Goal: Task Accomplishment & Management: Use online tool/utility

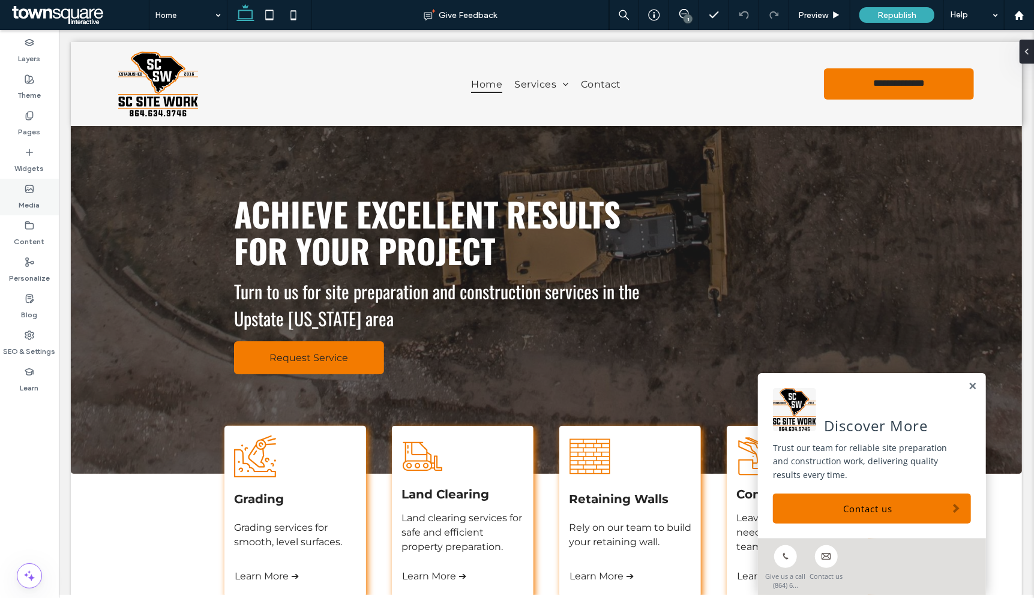
click at [26, 184] on icon at bounding box center [30, 189] width 10 height 10
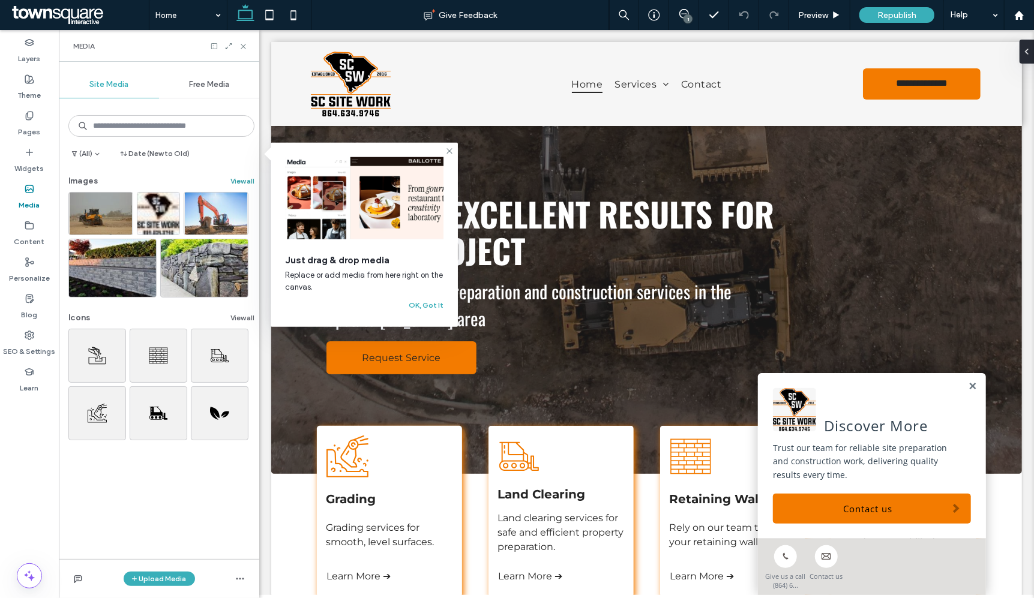
click at [233, 180] on button "View all" at bounding box center [242, 181] width 24 height 14
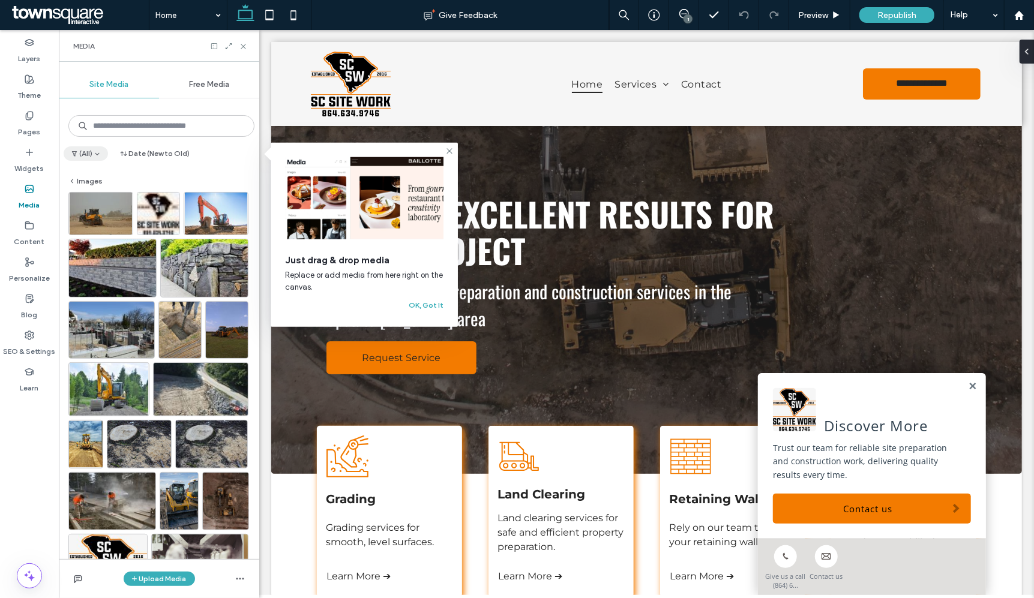
click at [98, 153] on icon "button" at bounding box center [97, 153] width 7 height 7
click at [108, 203] on span "Uploaded" at bounding box center [106, 206] width 36 height 12
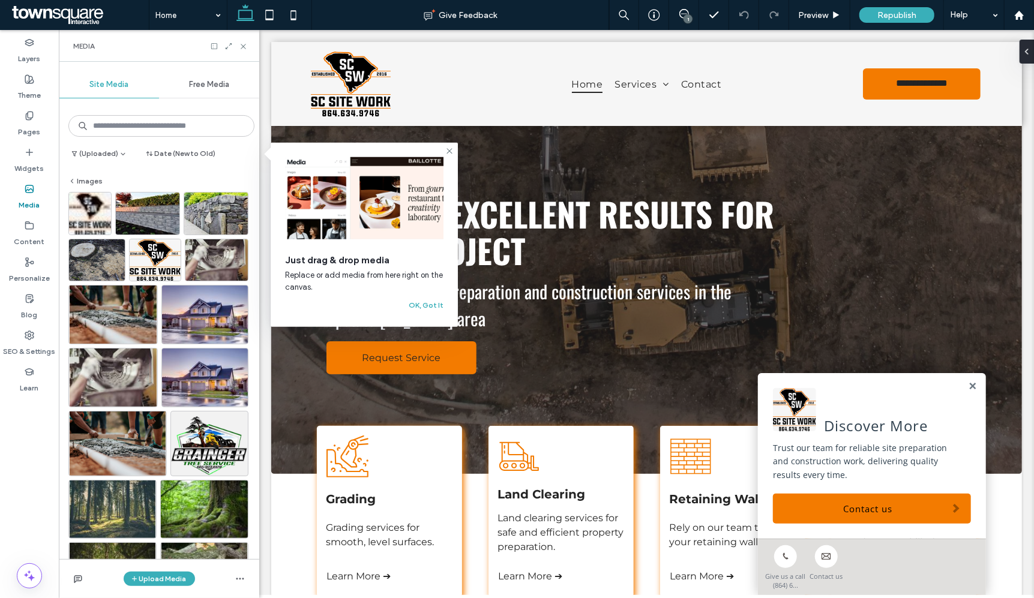
click at [238, 156] on div "(Uploaded) Date (New to Old)" at bounding box center [159, 155] width 191 height 19
click at [92, 177] on button "Images" at bounding box center [85, 181] width 34 height 14
click at [411, 475] on div "An excavator digging into the ground, black lines on a white background. Gradin…" at bounding box center [388, 511] width 145 height 172
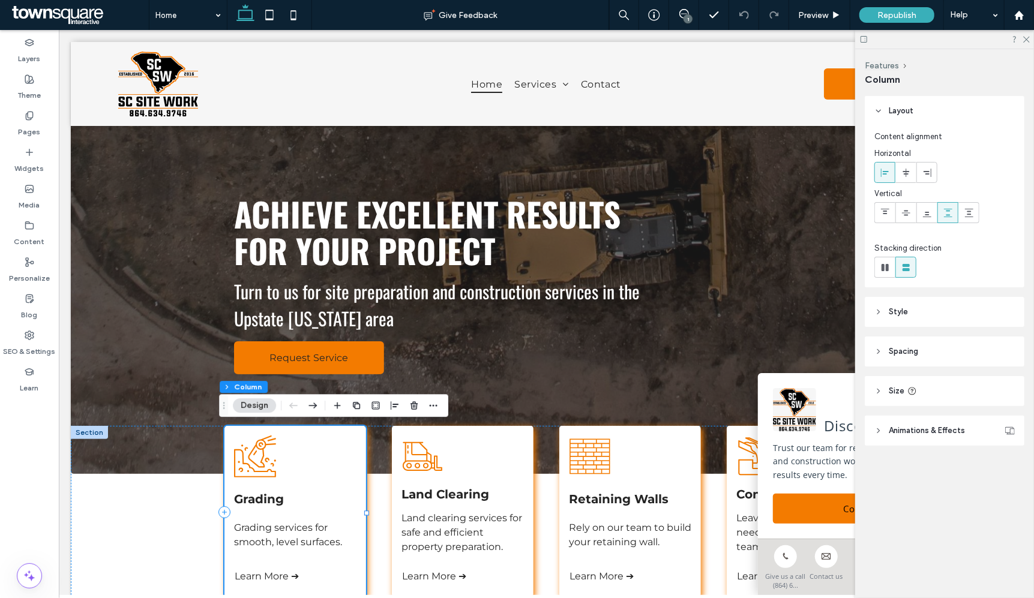
click at [290, 452] on div "An excavator digging into the ground, black lines on a white background. Gradin…" at bounding box center [295, 511] width 142 height 172
click at [290, 512] on div "An excavator digging into the ground, black lines on a white background. Gradin…" at bounding box center [295, 511] width 142 height 172
click at [262, 406] on button "Design" at bounding box center [254, 405] width 43 height 14
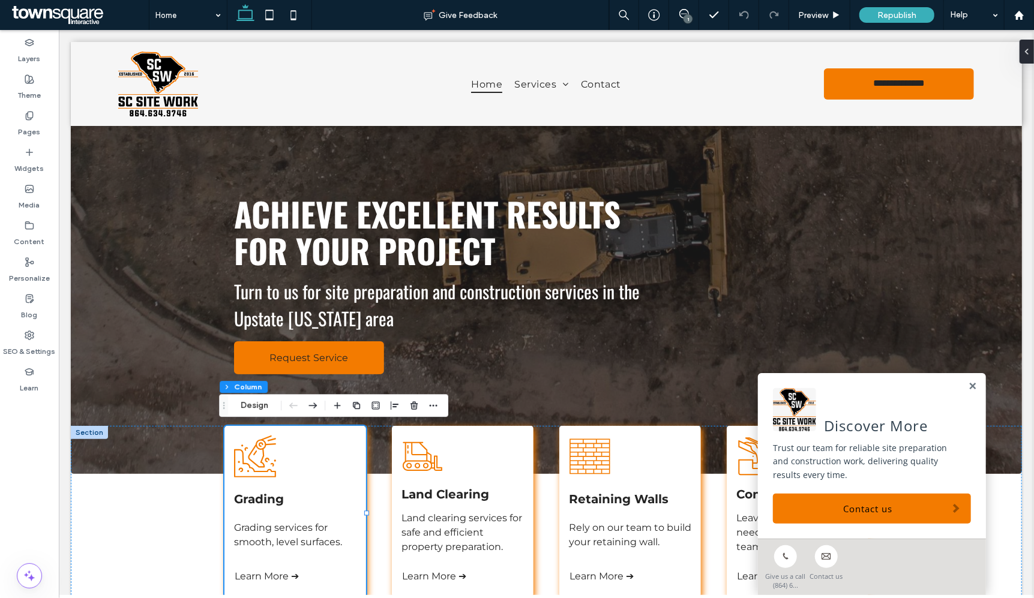
click at [263, 397] on div "Features Column Design" at bounding box center [333, 405] width 229 height 23
click at [257, 401] on button "Design" at bounding box center [254, 405] width 43 height 14
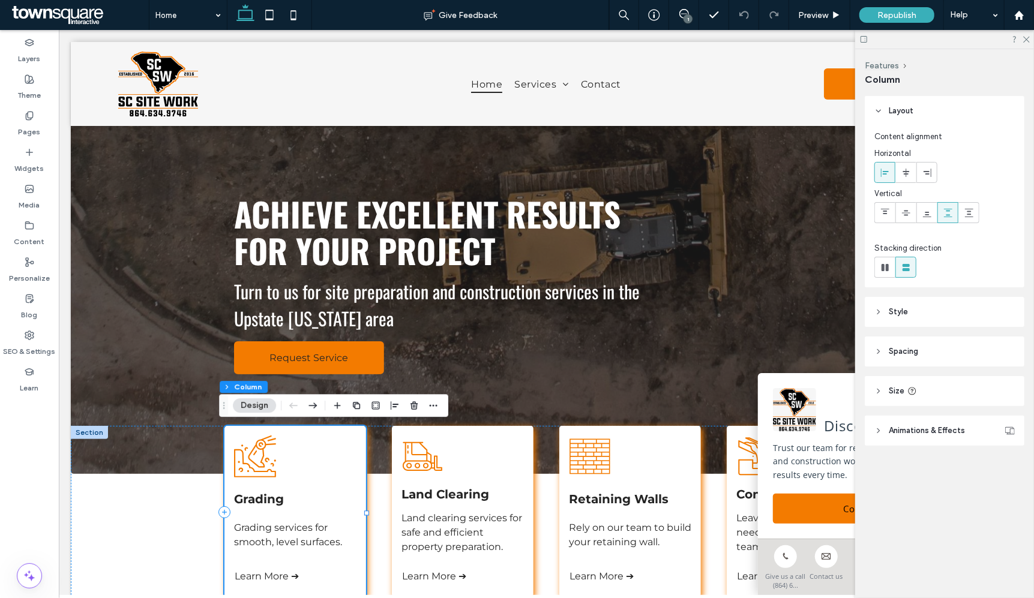
click at [323, 470] on div "An excavator digging into the ground, black lines on a white background. Gradin…" at bounding box center [295, 511] width 142 height 172
click at [882, 308] on icon at bounding box center [878, 312] width 8 height 8
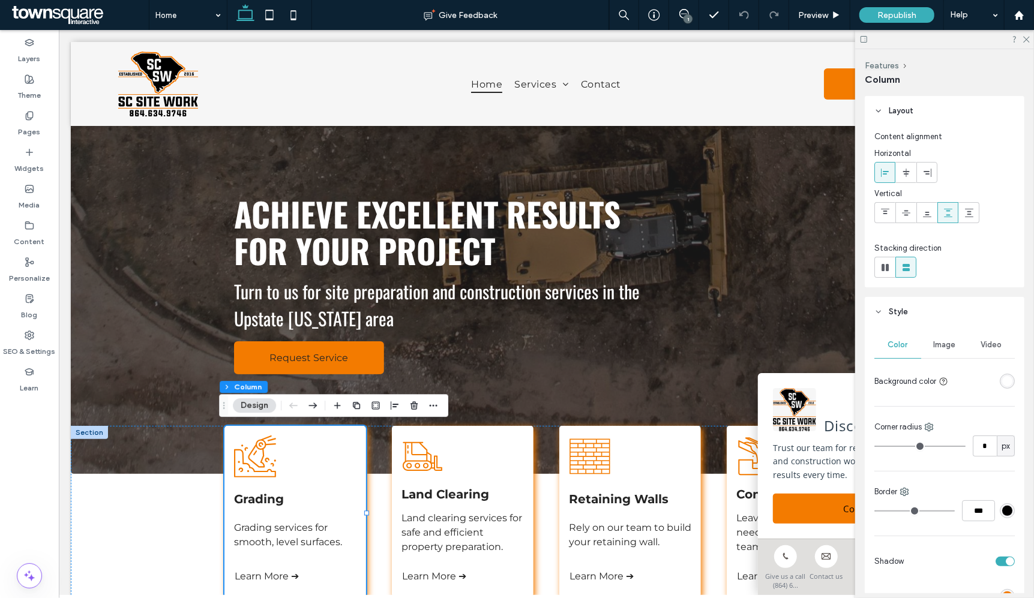
click at [947, 350] on div "Image" at bounding box center [944, 345] width 47 height 26
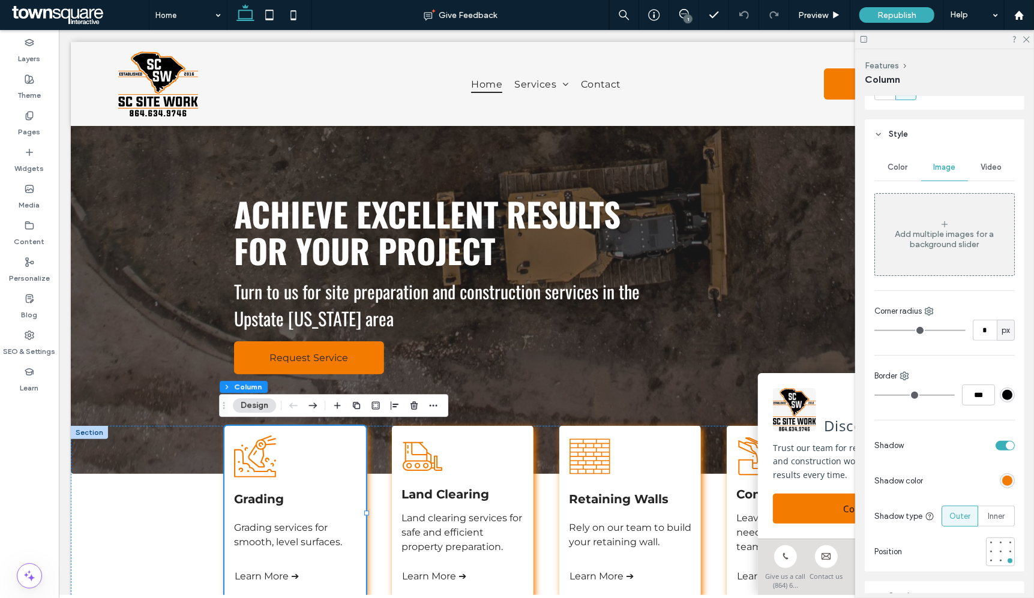
scroll to position [200, 0]
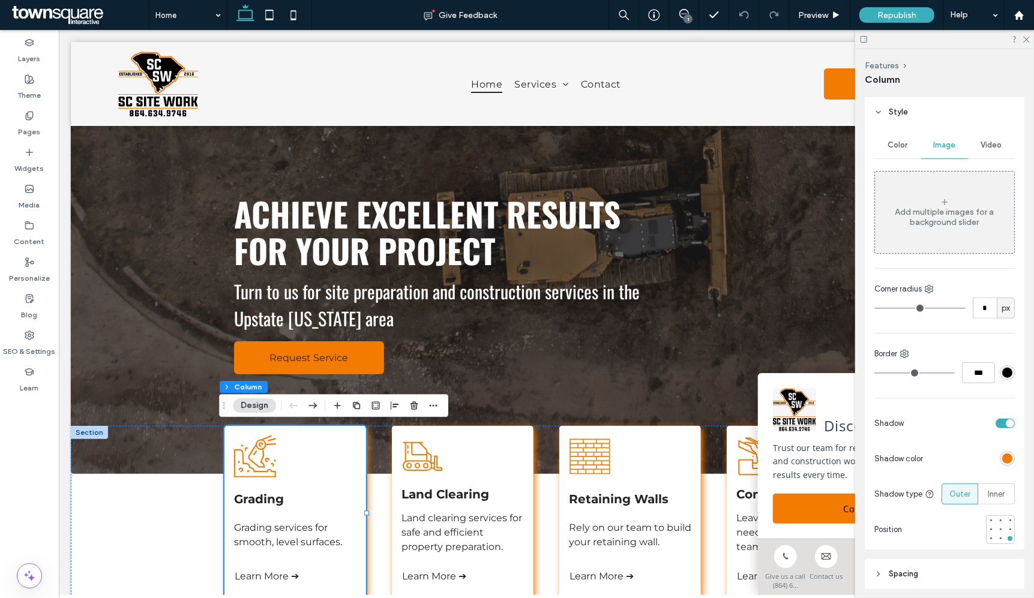
click at [950, 198] on div "Add multiple images for a background slider" at bounding box center [944, 212] width 139 height 79
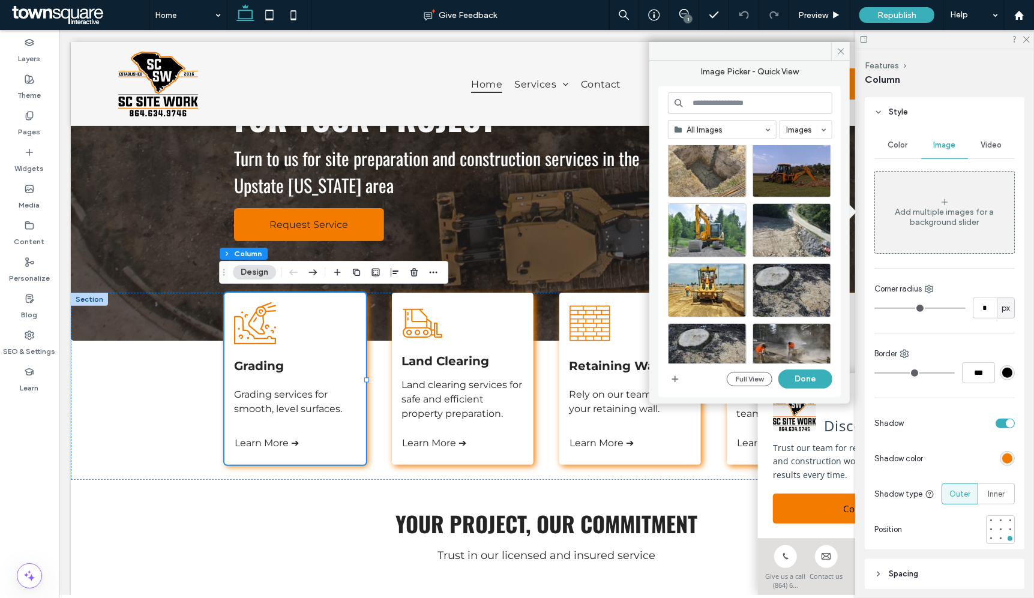
click at [750, 203] on div at bounding box center [754, 233] width 173 height 60
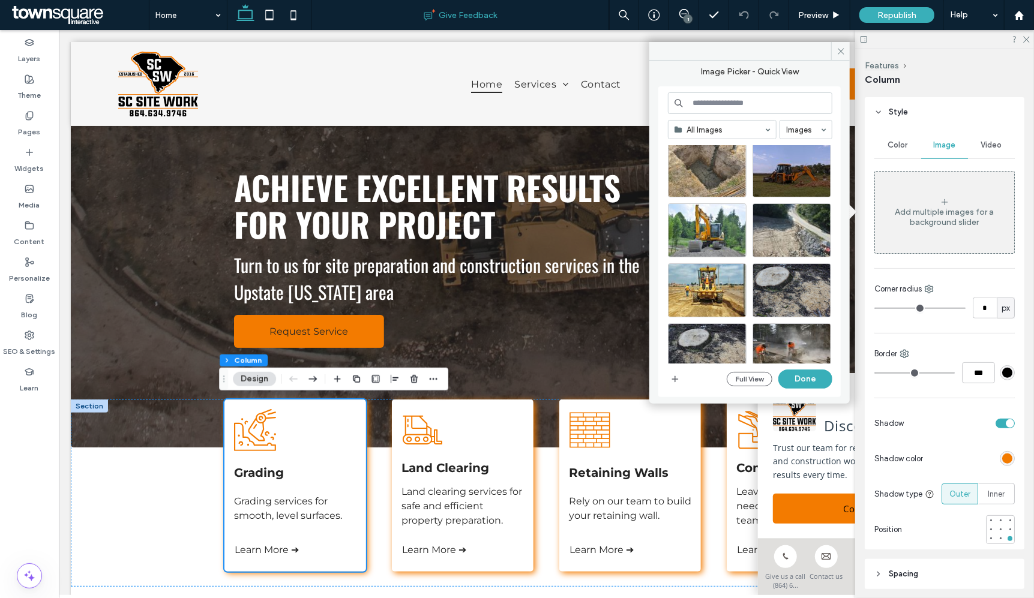
scroll to position [0, 0]
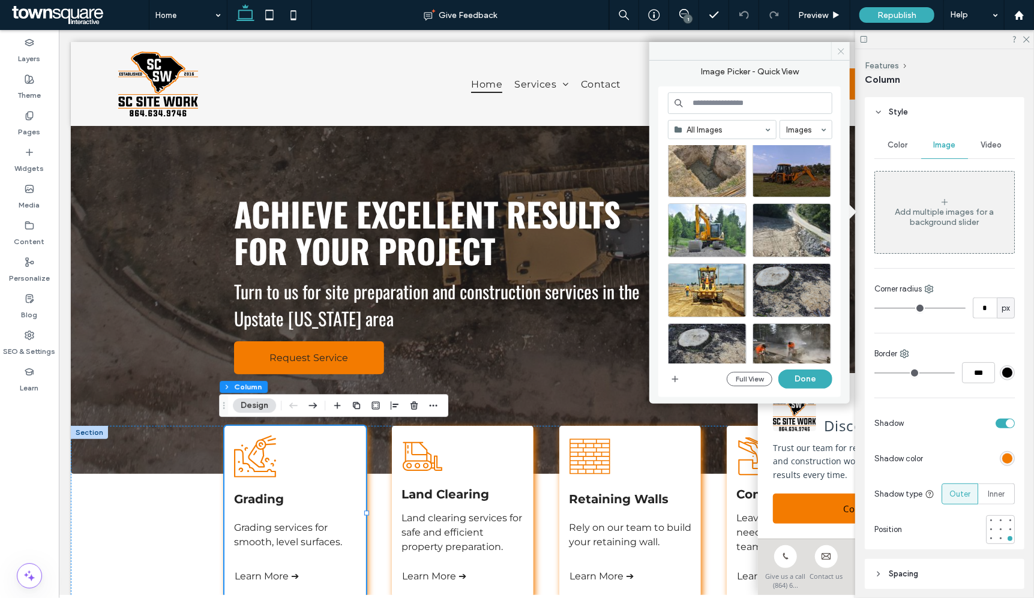
click at [846, 55] on span at bounding box center [840, 51] width 19 height 18
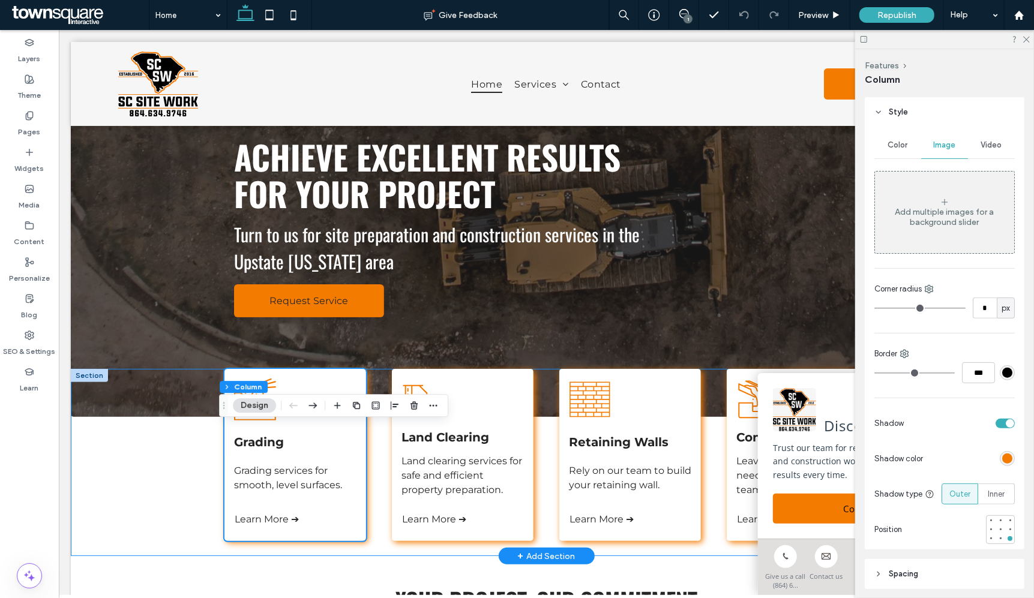
scroll to position [133, 0]
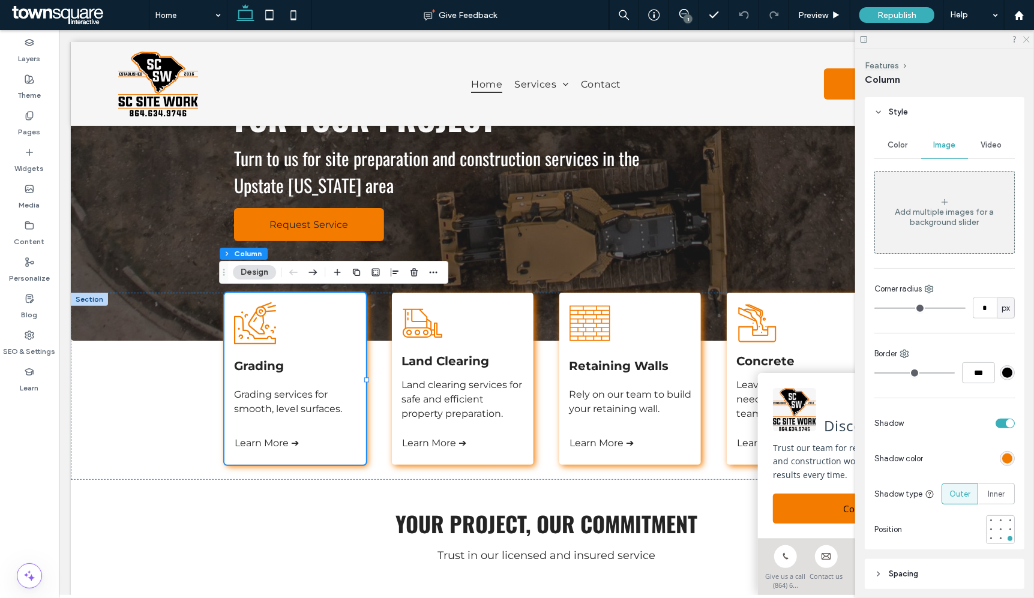
click at [1028, 37] on icon at bounding box center [1026, 39] width 8 height 8
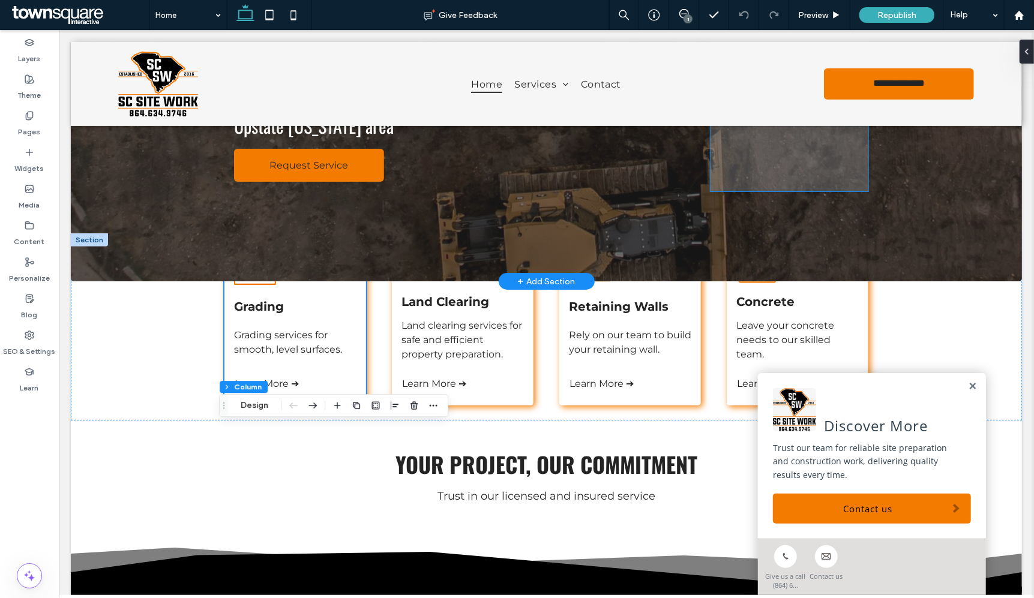
scroll to position [0, 0]
